Goal: Purchase product/service

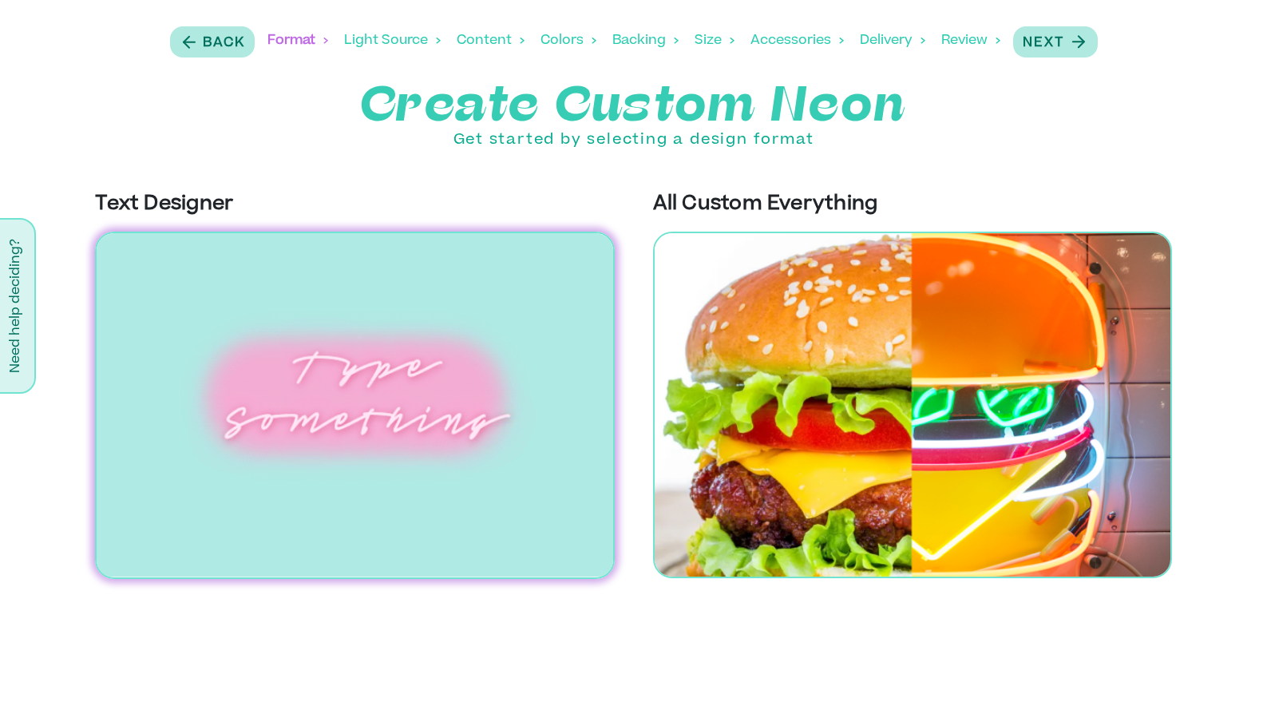
click at [444, 348] on img at bounding box center [354, 405] width 519 height 347
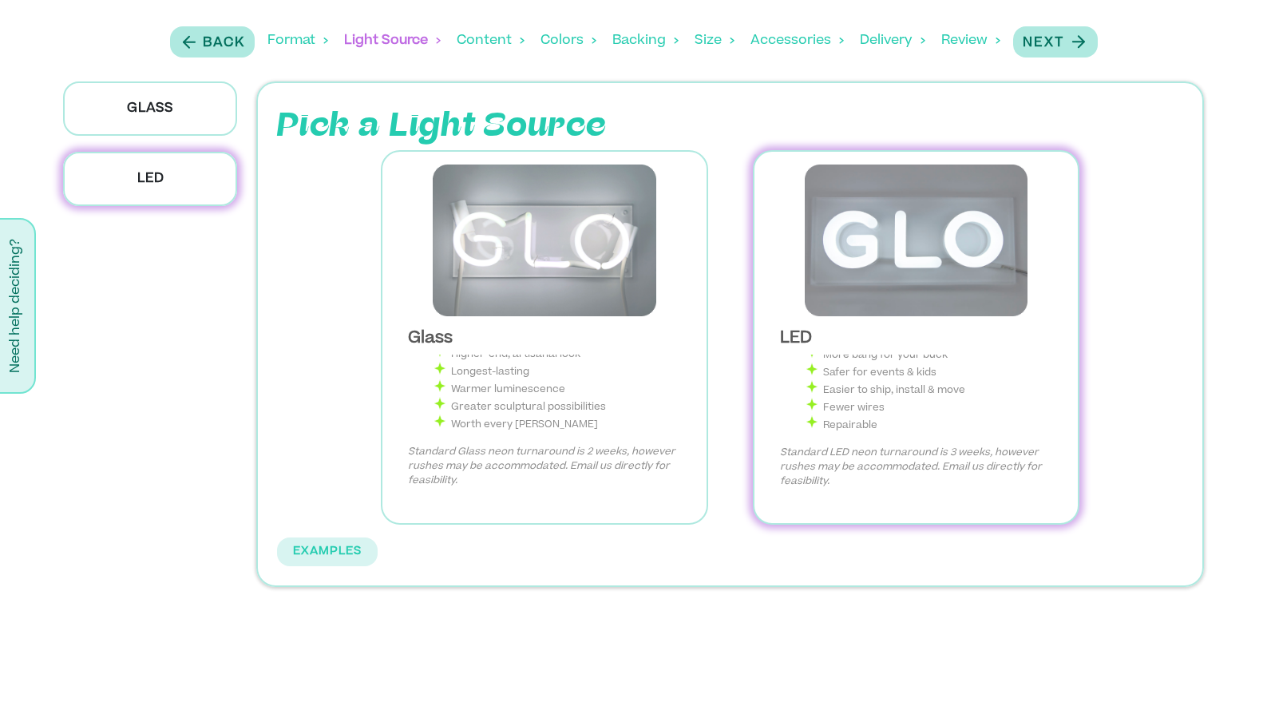
scroll to position [94, 0]
click at [1064, 38] on p "Next" at bounding box center [1044, 43] width 42 height 19
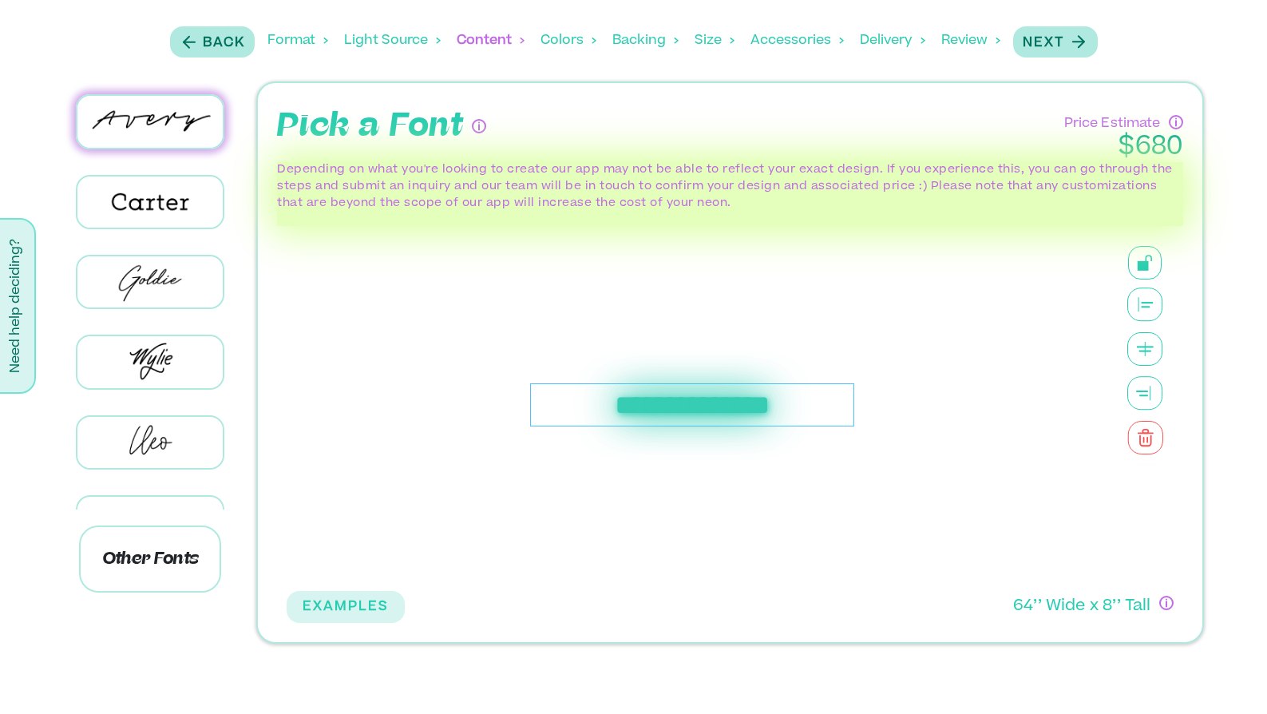
click at [758, 398] on div "**********" at bounding box center [692, 404] width 324 height 43
click at [1035, 42] on p "Next" at bounding box center [1044, 43] width 42 height 19
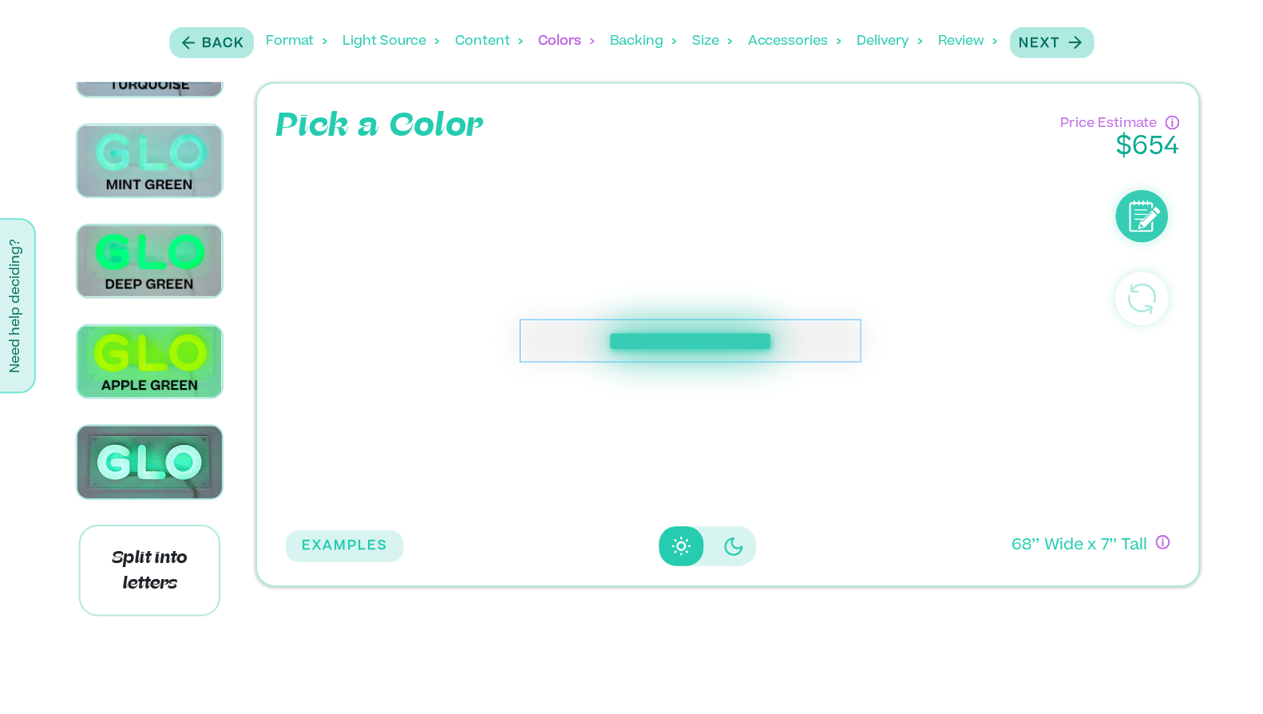
scroll to position [1090, 0]
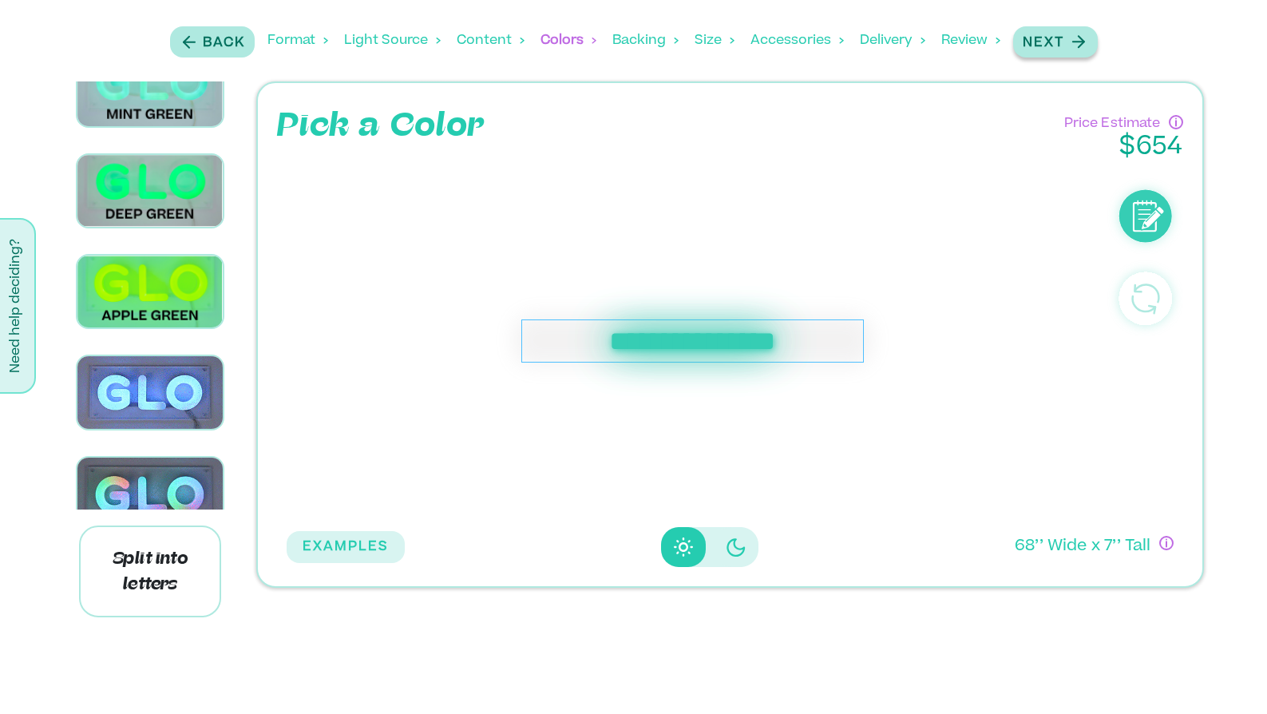
click at [1080, 50] on icon "button" at bounding box center [1078, 42] width 20 height 20
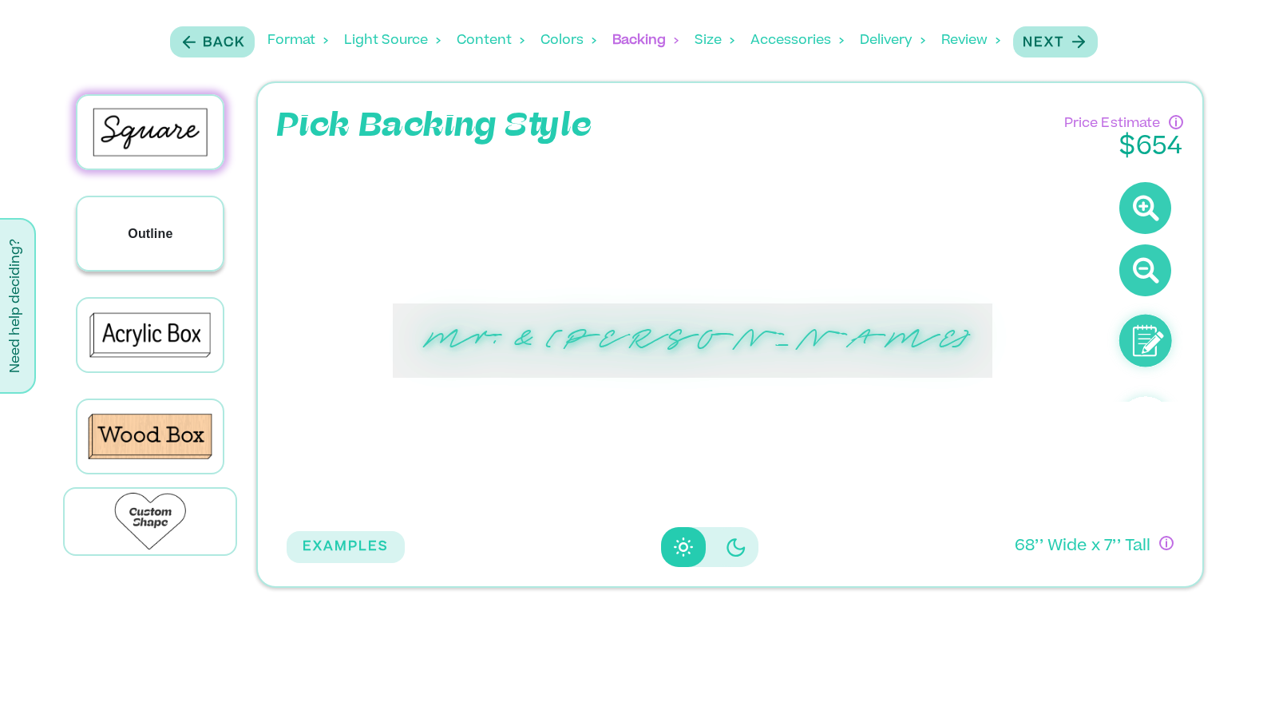
click at [171, 242] on div "Outline" at bounding box center [149, 233] width 145 height 73
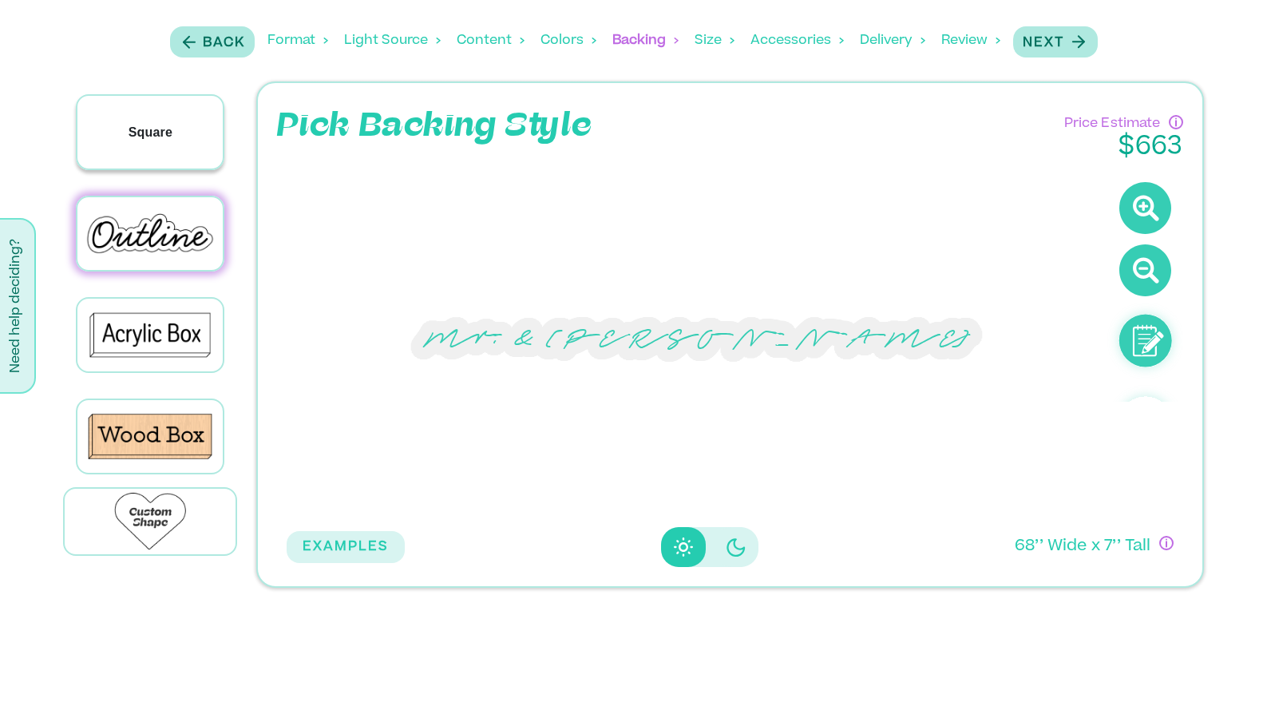
click at [152, 131] on p "Square" at bounding box center [151, 132] width 44 height 19
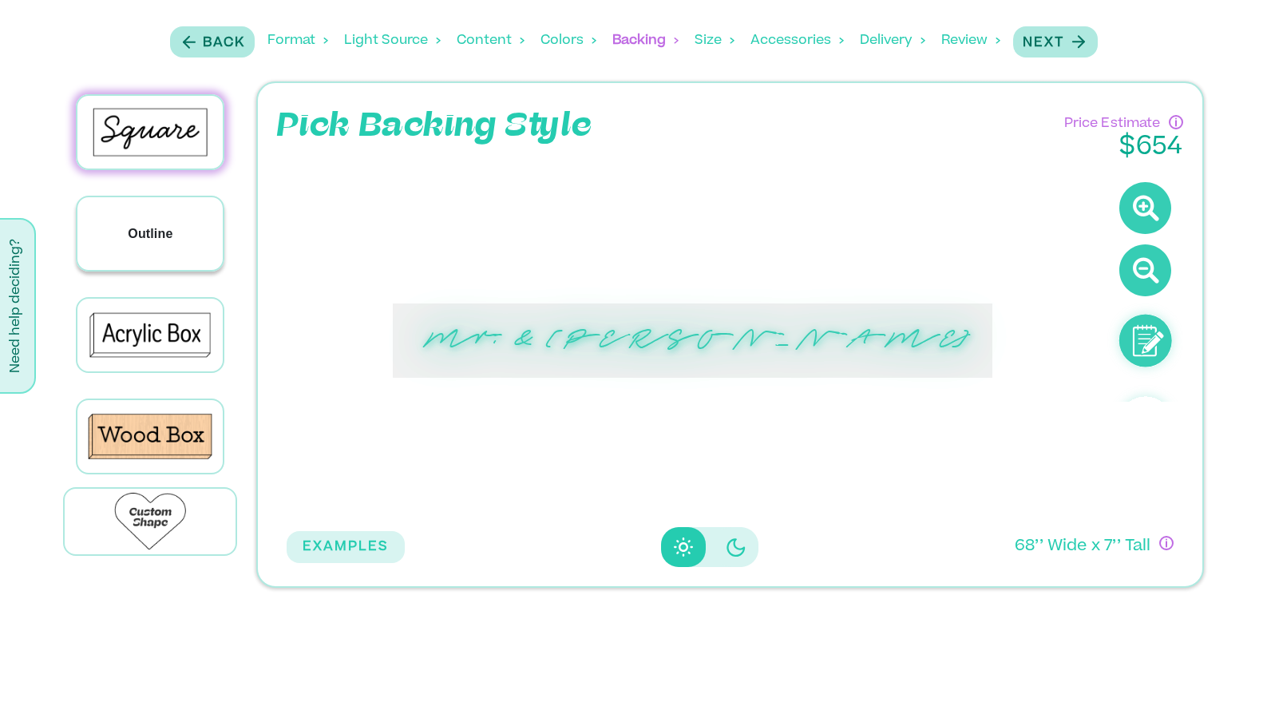
click at [156, 213] on div "Outline" at bounding box center [149, 233] width 145 height 73
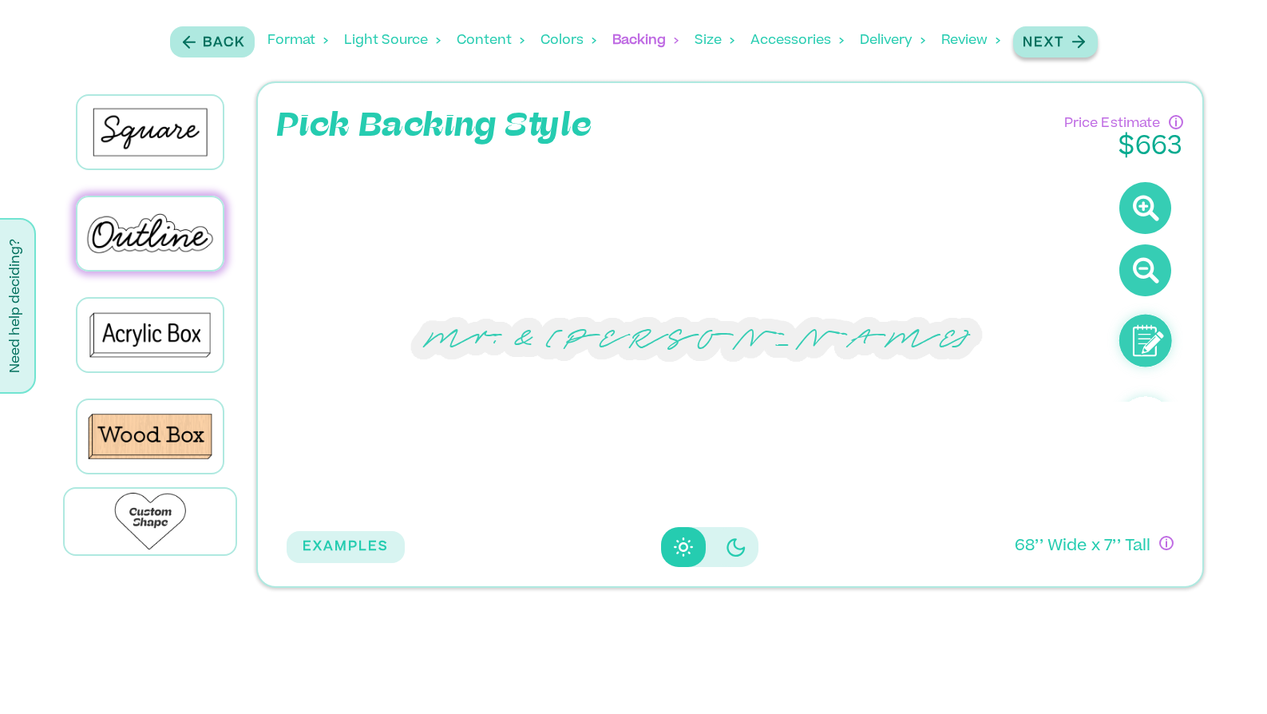
click at [1072, 42] on icon "button" at bounding box center [1078, 42] width 20 height 20
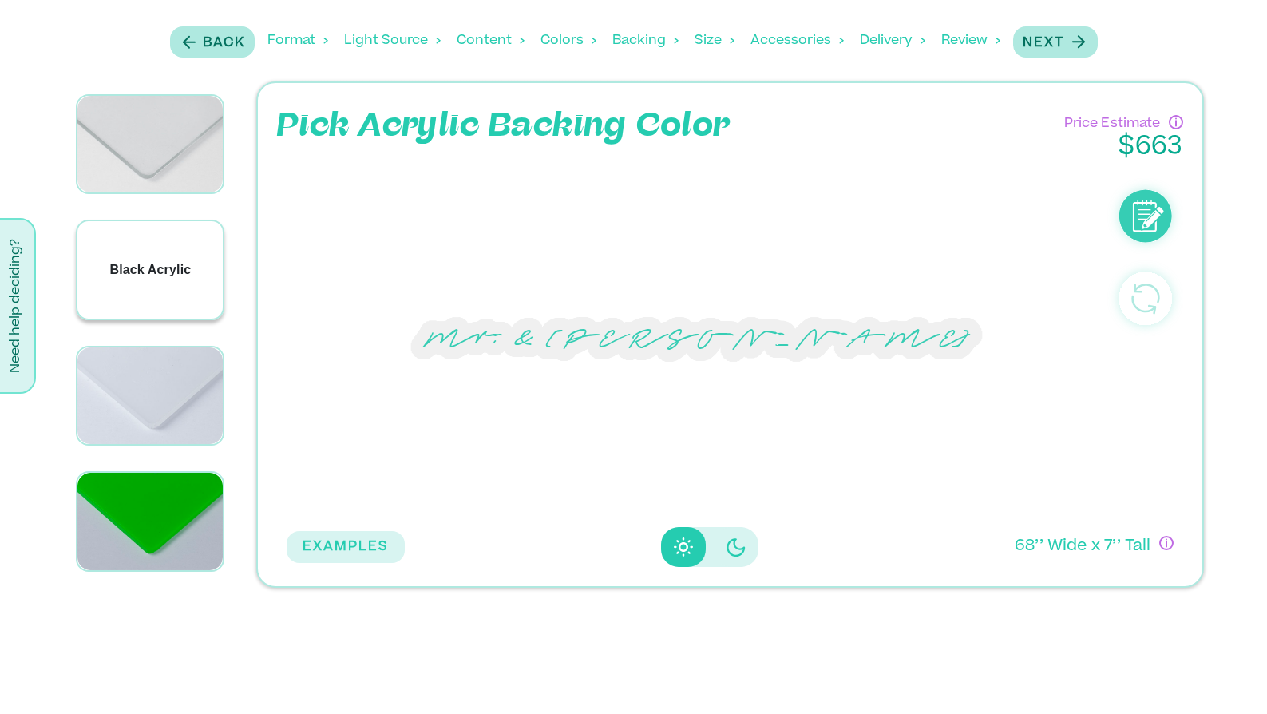
click at [176, 248] on div "Black Acrylic" at bounding box center [149, 269] width 145 height 97
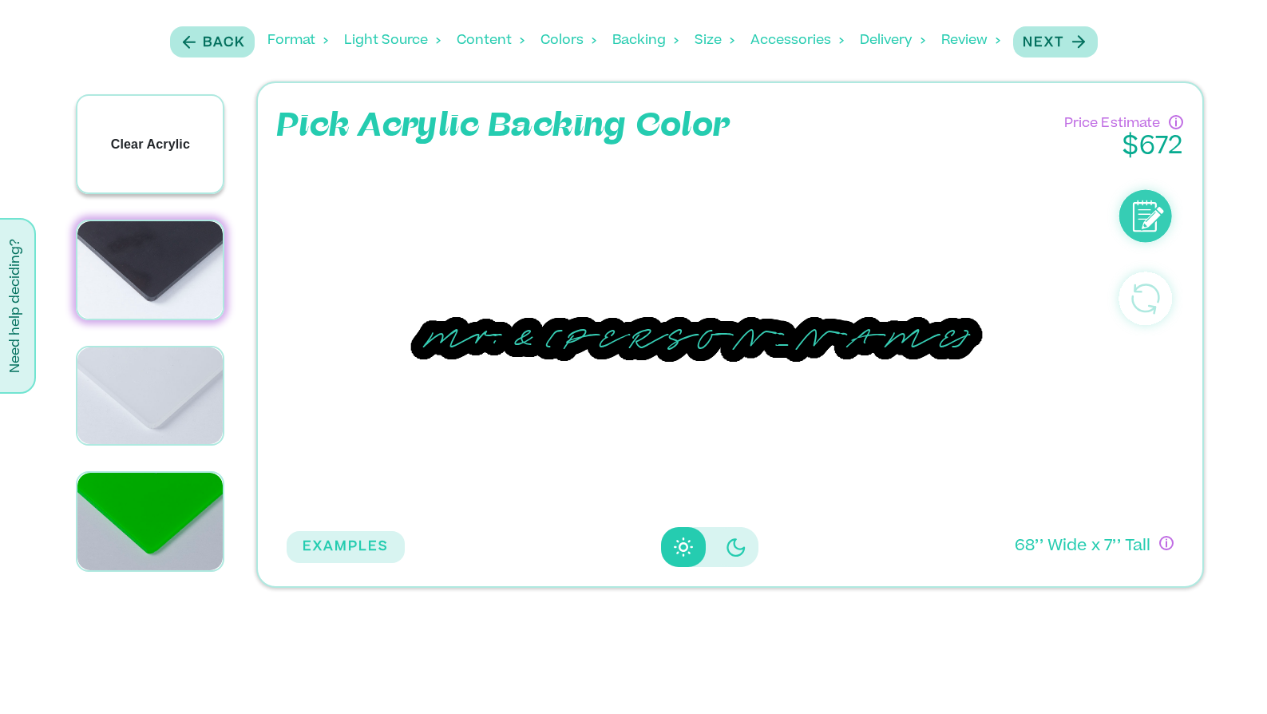
click at [176, 155] on div "Clear Acrylic" at bounding box center [149, 144] width 145 height 97
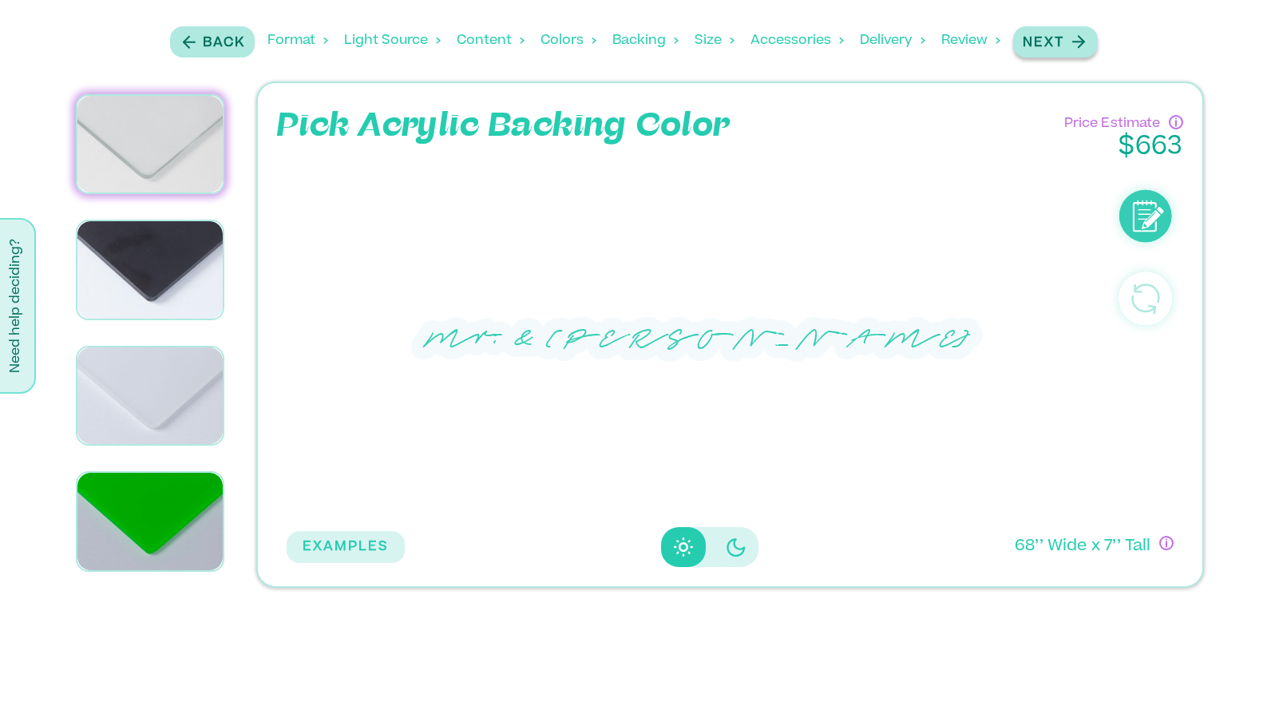
click at [1060, 26] on button "Next" at bounding box center [1055, 41] width 85 height 31
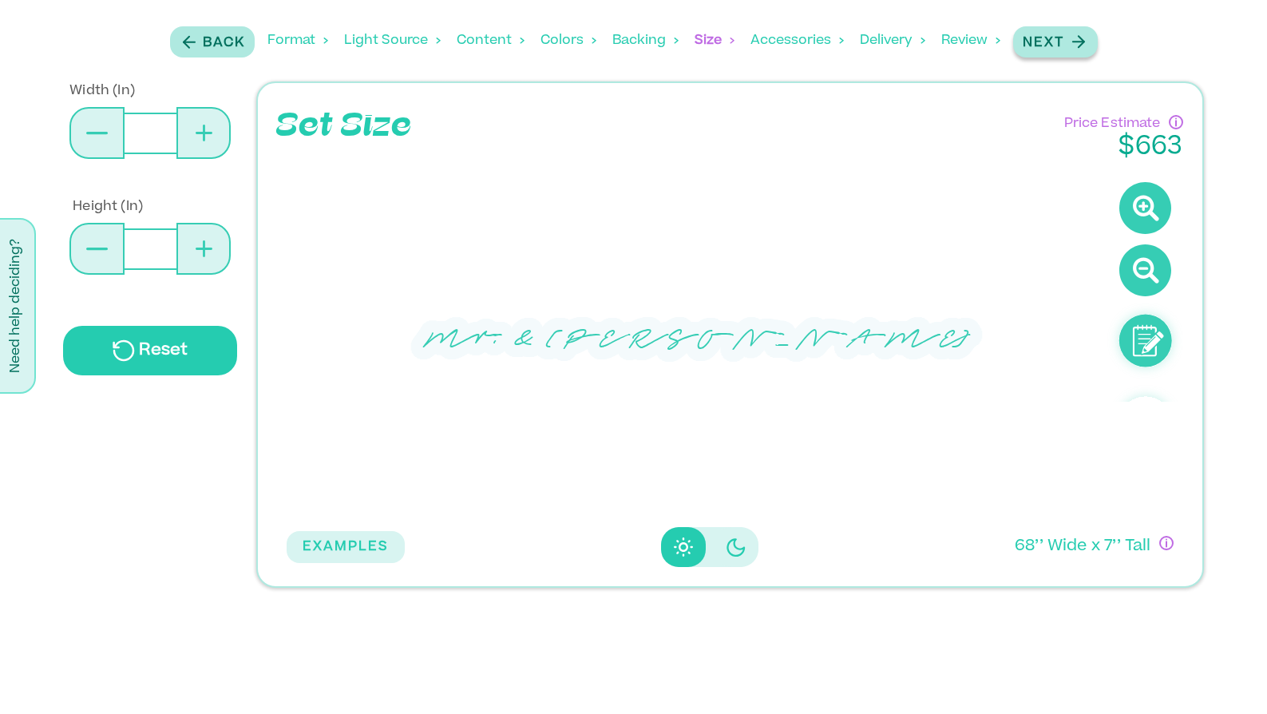
click at [1073, 38] on icon "button" at bounding box center [1078, 42] width 20 height 20
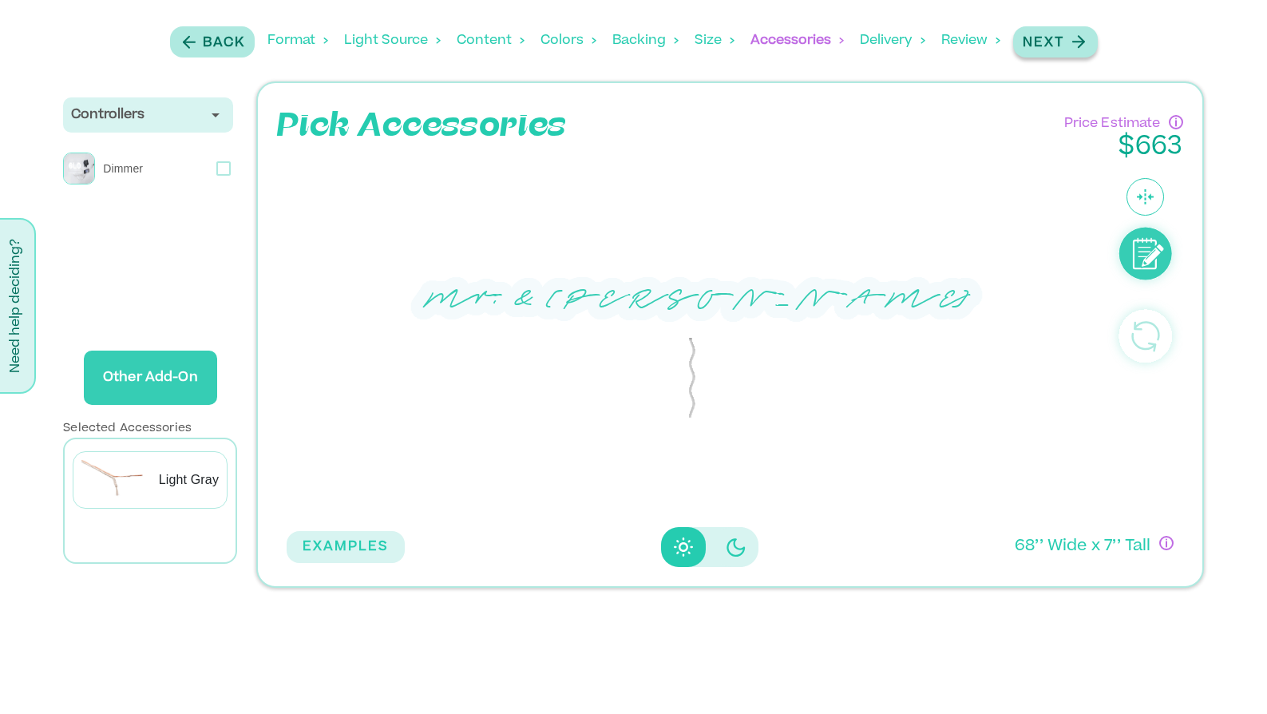
click at [1074, 38] on icon "button" at bounding box center [1078, 42] width 20 height 20
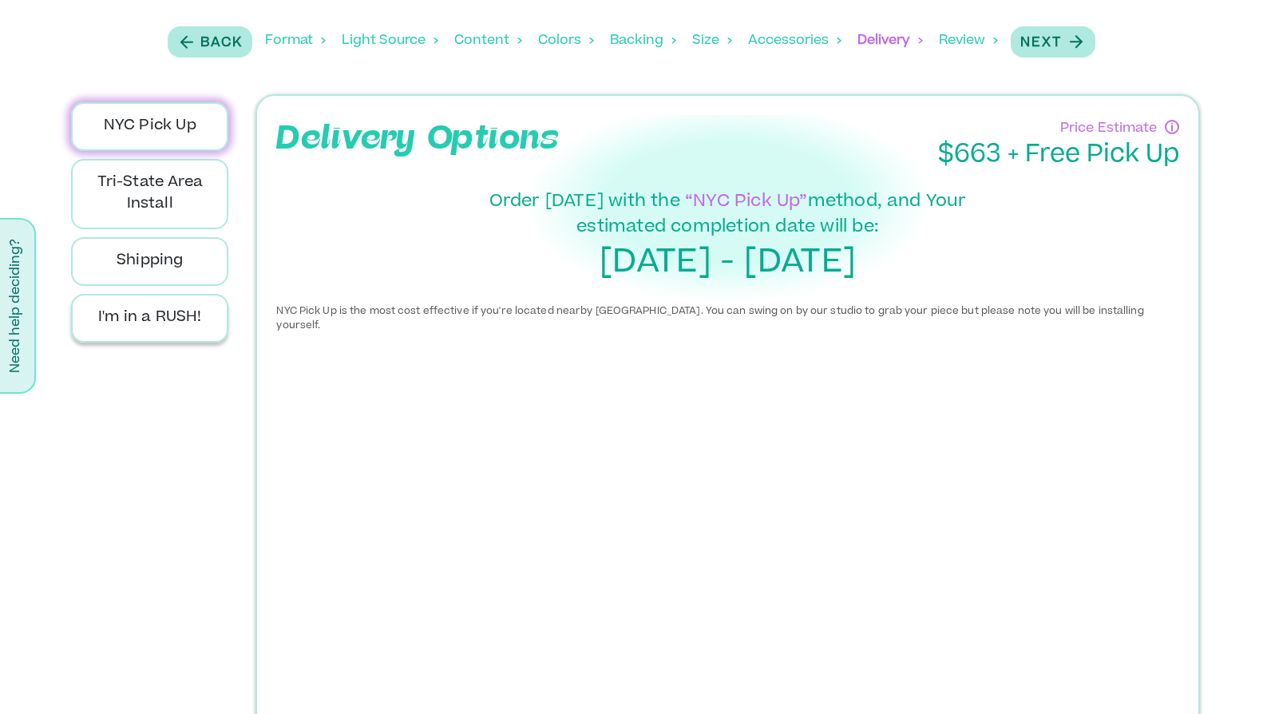
click at [171, 318] on p "I'm in a RUSH!" at bounding box center [150, 318] width 130 height 22
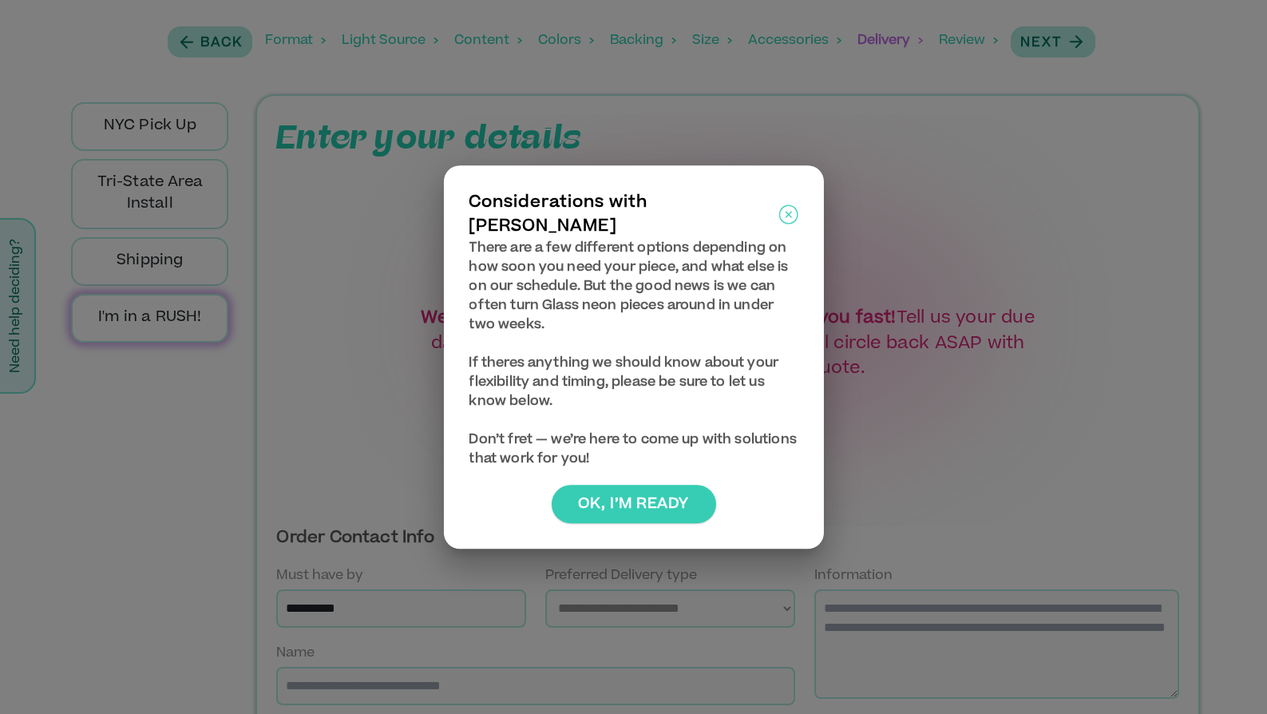
click at [680, 495] on button "Ok, I’m ready" at bounding box center [633, 504] width 165 height 38
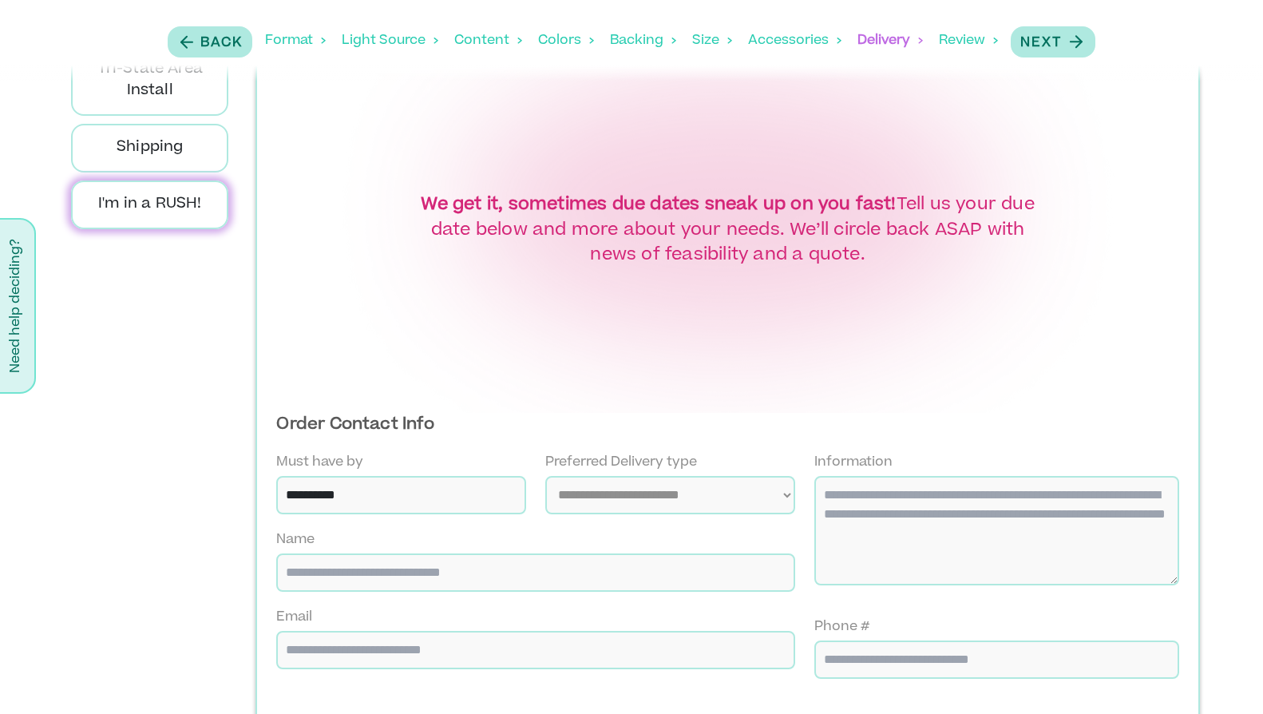
scroll to position [262, 0]
